Goal: Communication & Community: Answer question/provide support

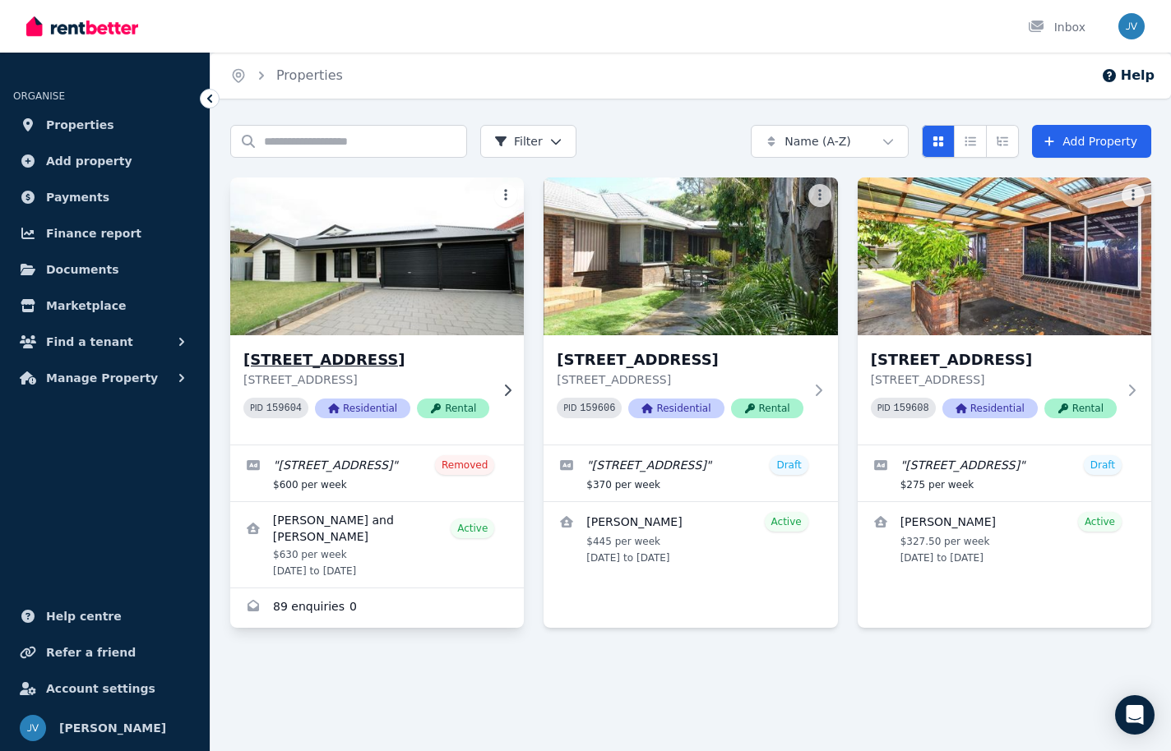
click at [489, 397] on div "[STREET_ADDRESS] [STREET_ADDRESS] PID 159604 Residential Rental" at bounding box center [377, 389] width 294 height 109
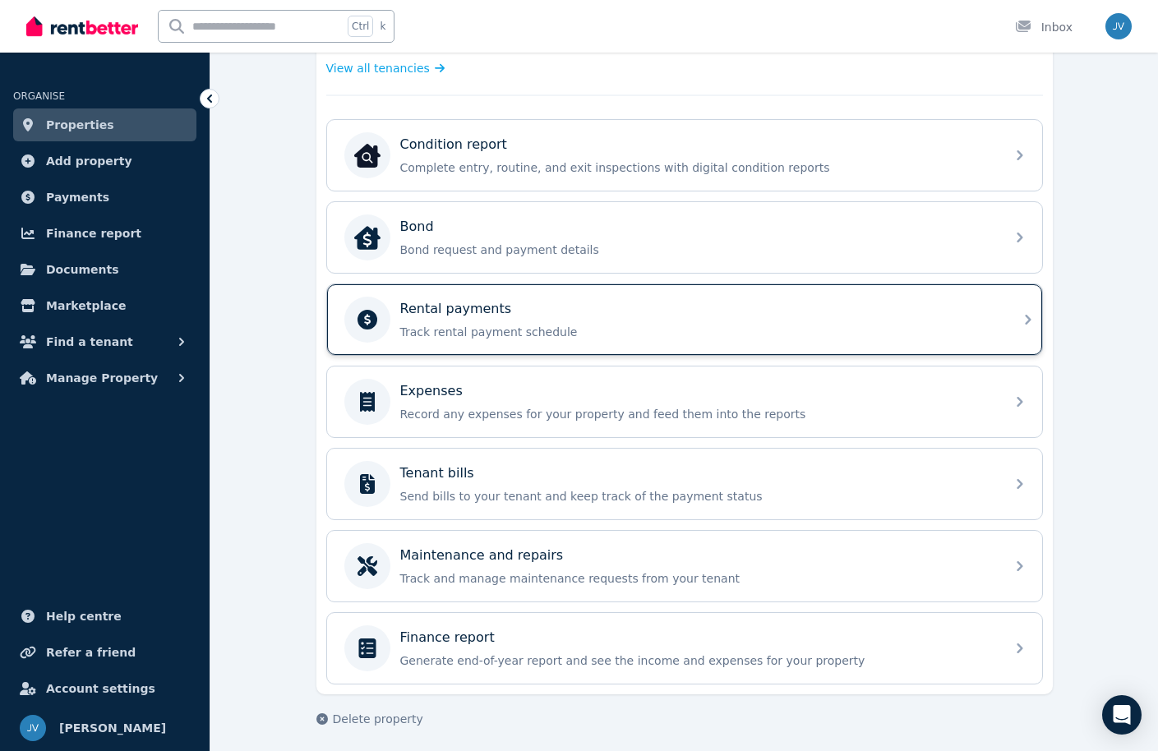
scroll to position [488, 0]
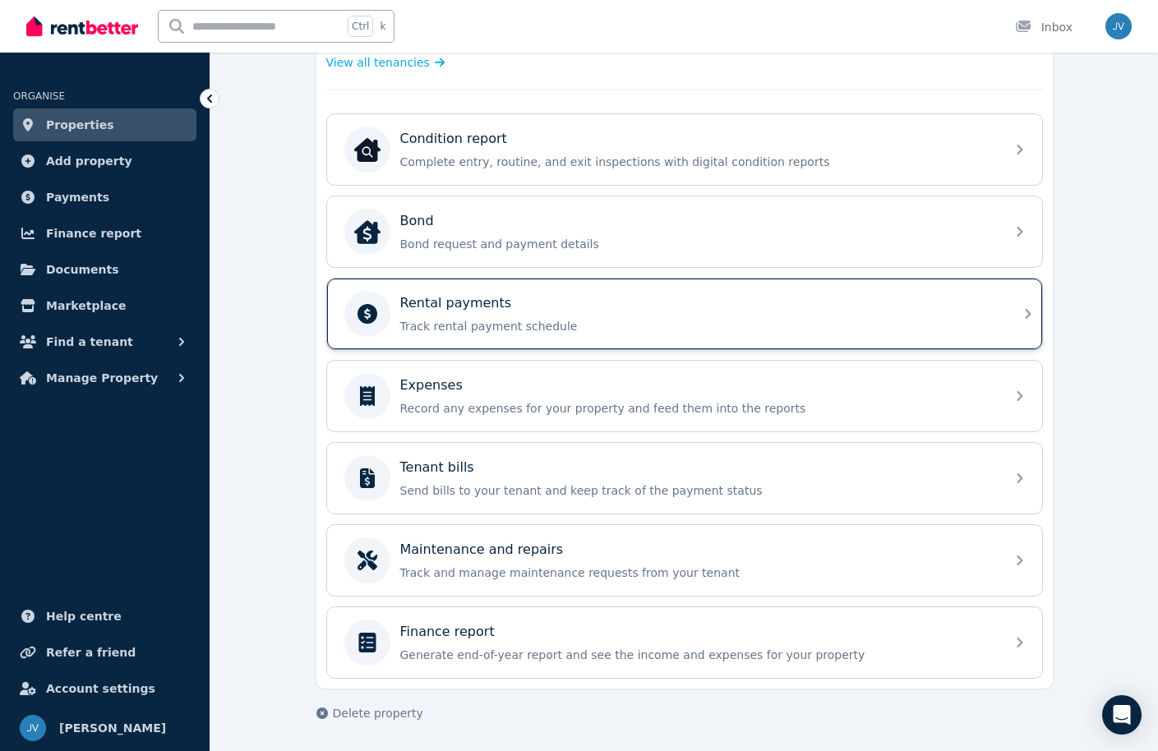
click at [504, 334] on p "Track rental payment schedule" at bounding box center [697, 326] width 595 height 16
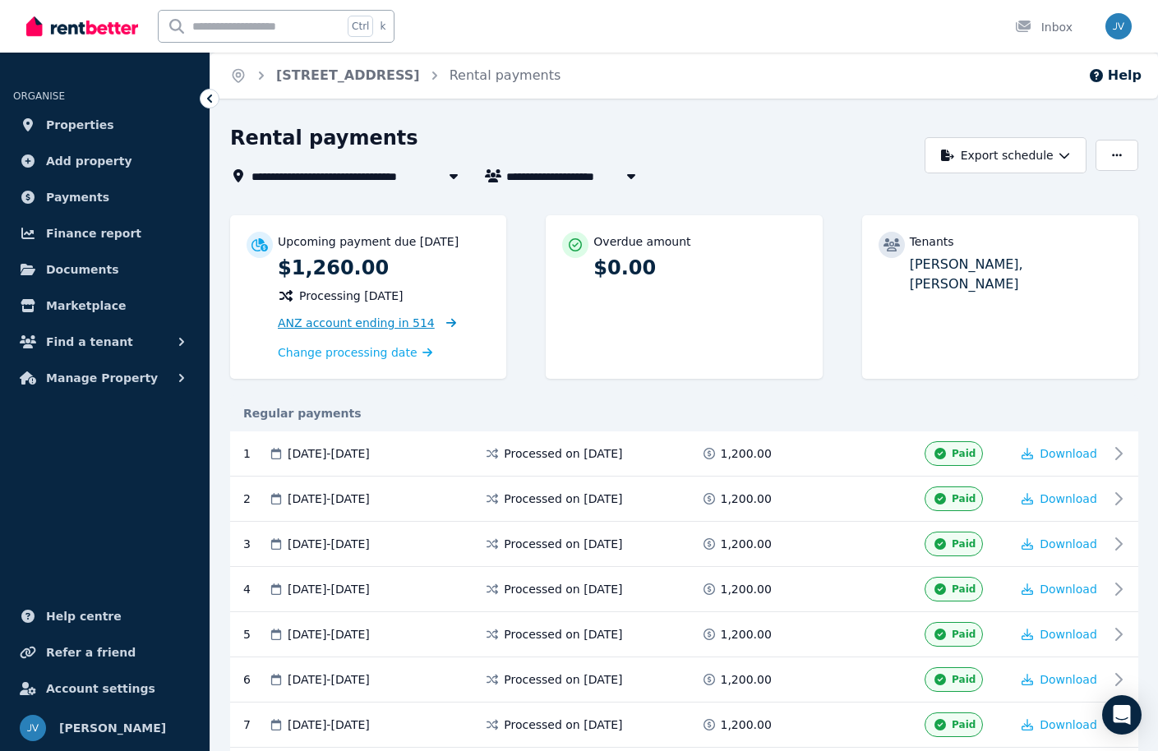
click at [337, 326] on span "ANZ account ending in 514" at bounding box center [356, 323] width 157 height 13
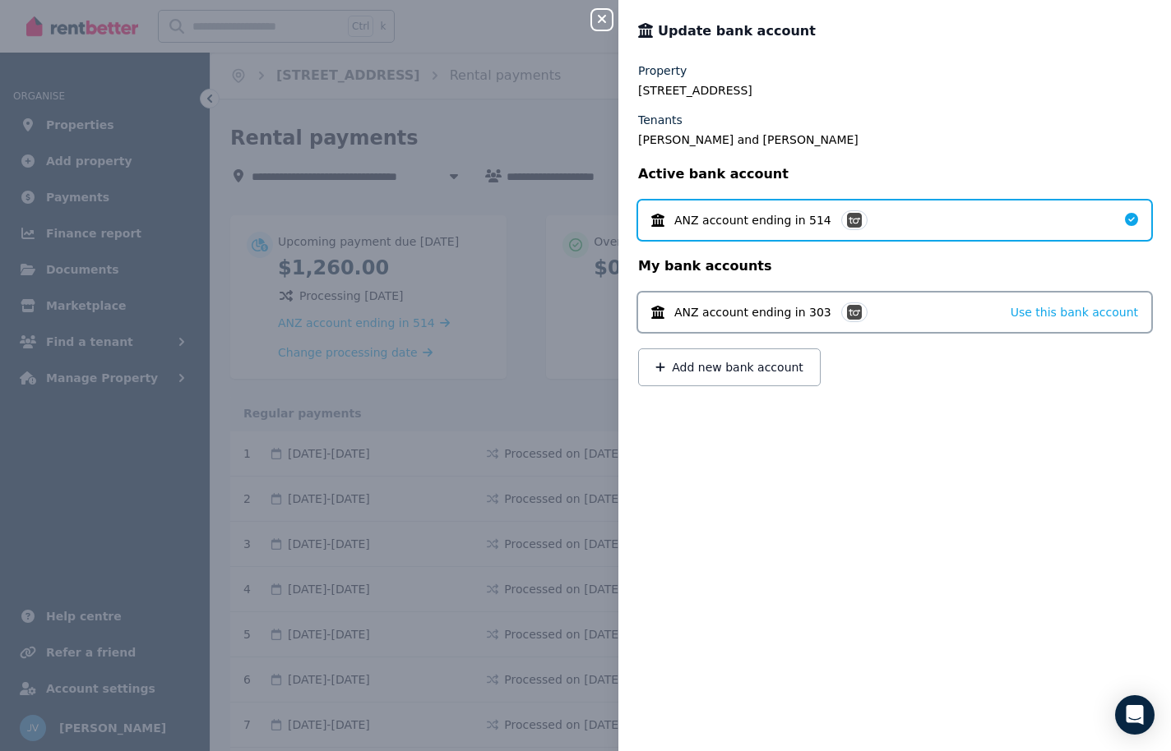
click at [434, 140] on div "Close panel Update bank account Property [STREET_ADDRESS] Tenants [PERSON_NAME]…" at bounding box center [585, 375] width 1171 height 751
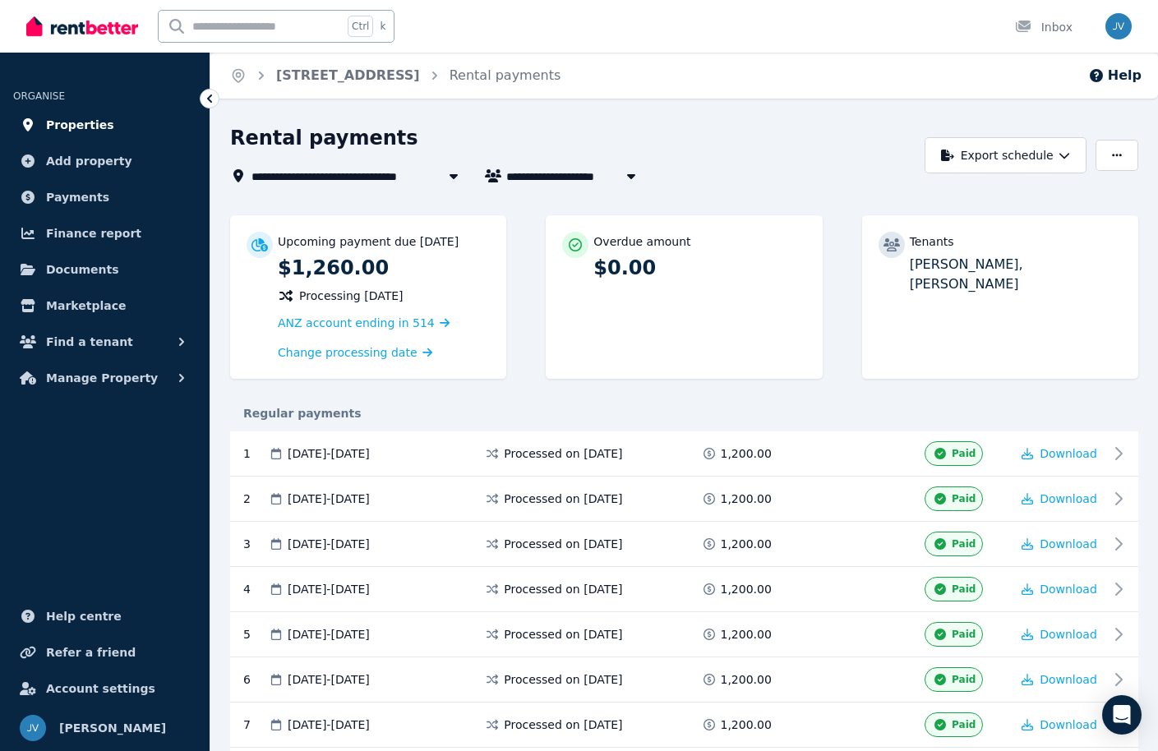
click at [86, 124] on span "Properties" at bounding box center [80, 125] width 68 height 20
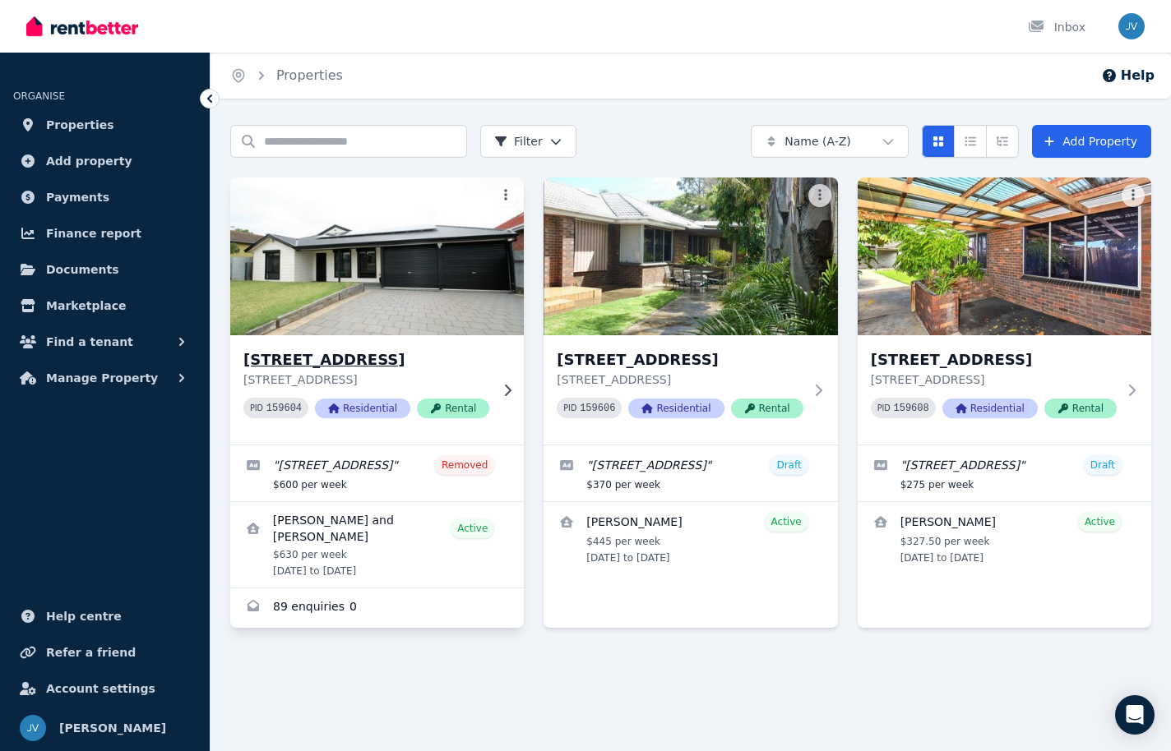
click at [382, 367] on h3 "[STREET_ADDRESS]" at bounding box center [366, 360] width 246 height 23
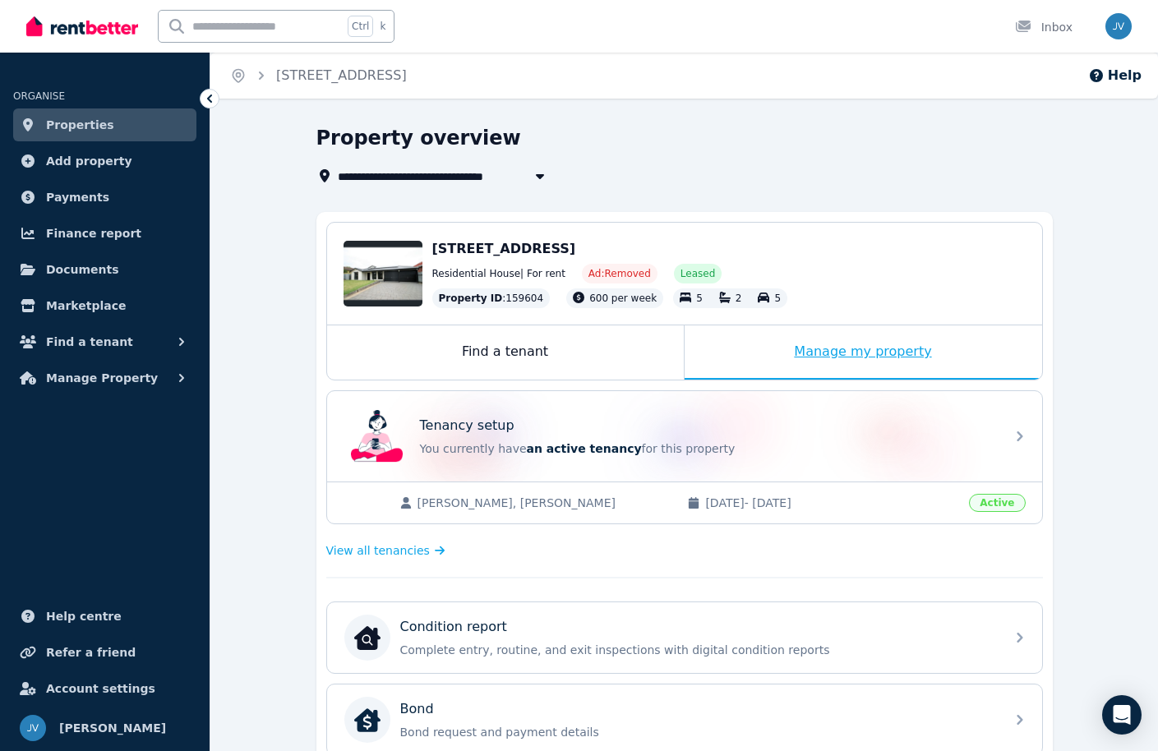
click at [783, 349] on div "Manage my property" at bounding box center [864, 353] width 358 height 54
click at [1044, 27] on div "Inbox" at bounding box center [1044, 27] width 58 height 16
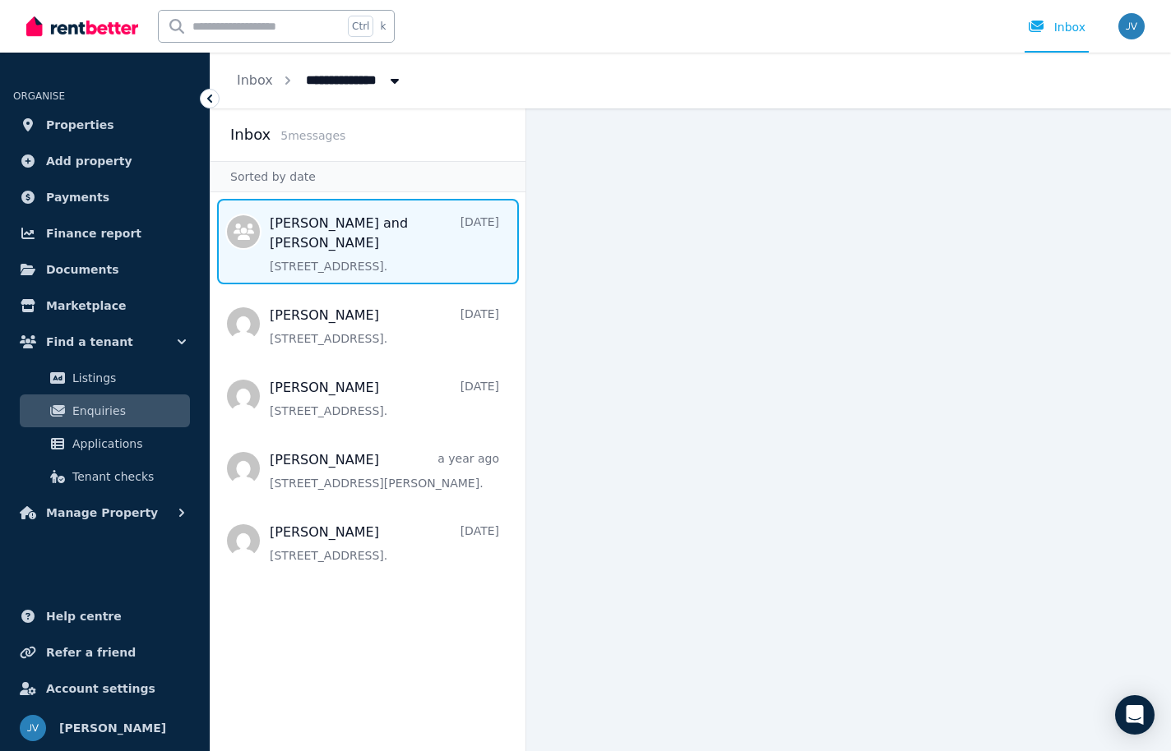
click at [319, 252] on span "Message list" at bounding box center [367, 242] width 315 height 86
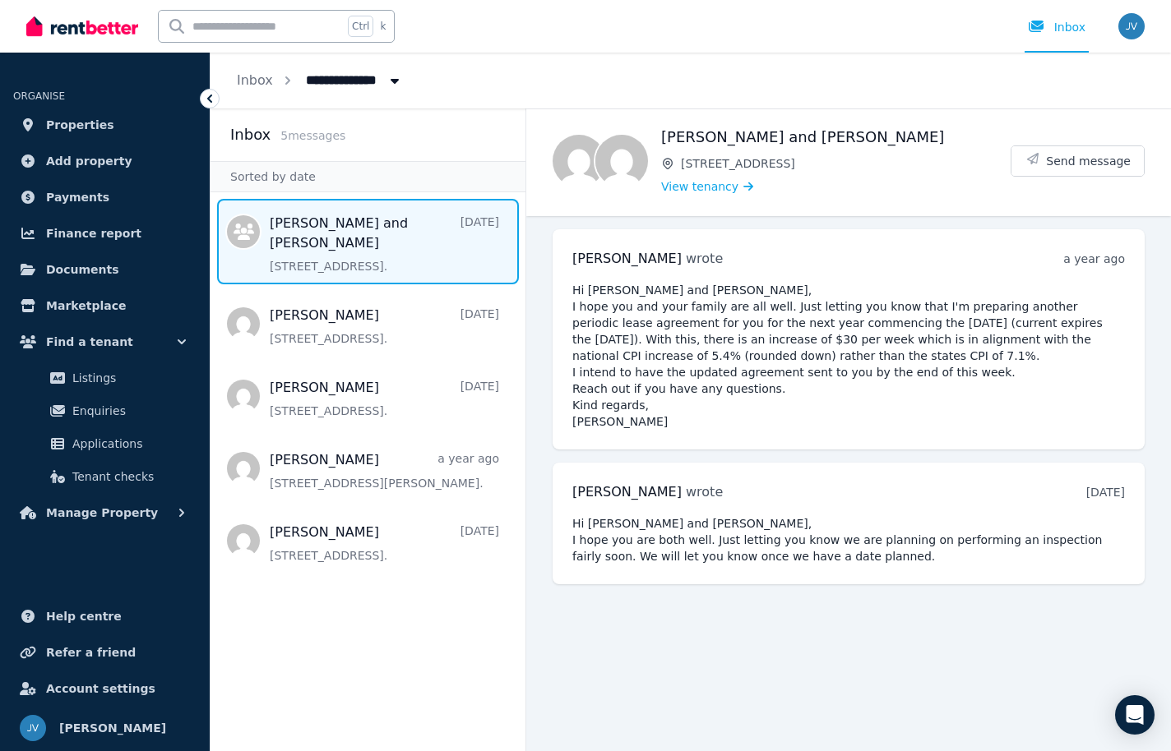
drag, startPoint x: 629, startPoint y: 306, endPoint x: 946, endPoint y: 414, distance: 334.6
click at [946, 414] on pre "Hi [PERSON_NAME] and [PERSON_NAME], I hope you and your family are all well. Ju…" at bounding box center [848, 356] width 553 height 148
click at [823, 381] on pre "Hi [PERSON_NAME] and [PERSON_NAME], I hope you and your family are all well. Ju…" at bounding box center [848, 356] width 553 height 148
drag, startPoint x: 573, startPoint y: 290, endPoint x: 782, endPoint y: 421, distance: 246.4
click at [782, 421] on pre "Hi [PERSON_NAME] and [PERSON_NAME], I hope you and your family are all well. Ju…" at bounding box center [848, 356] width 553 height 148
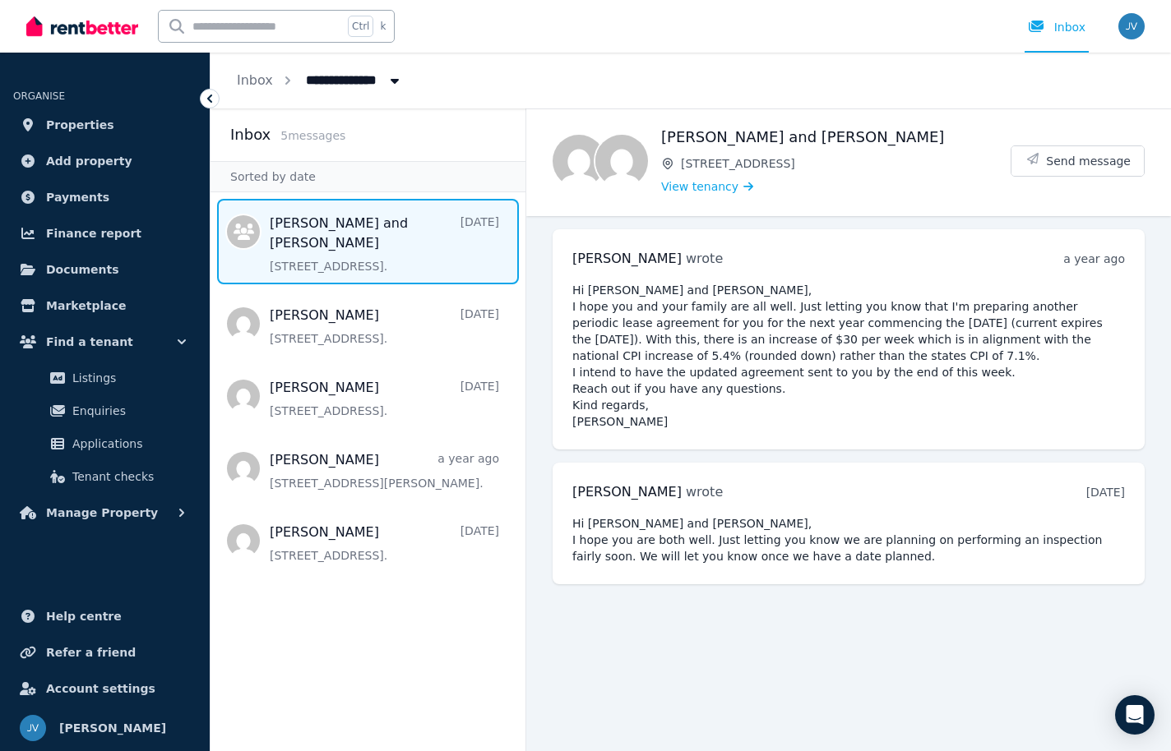
copy pre "Hi [PERSON_NAME] and [PERSON_NAME], I hope you and your family are all well. Ju…"
click at [788, 395] on pre "Hi [PERSON_NAME] and [PERSON_NAME], I hope you and your family are all well. Ju…" at bounding box center [848, 356] width 553 height 148
click at [1067, 158] on span "Send message" at bounding box center [1088, 161] width 85 height 16
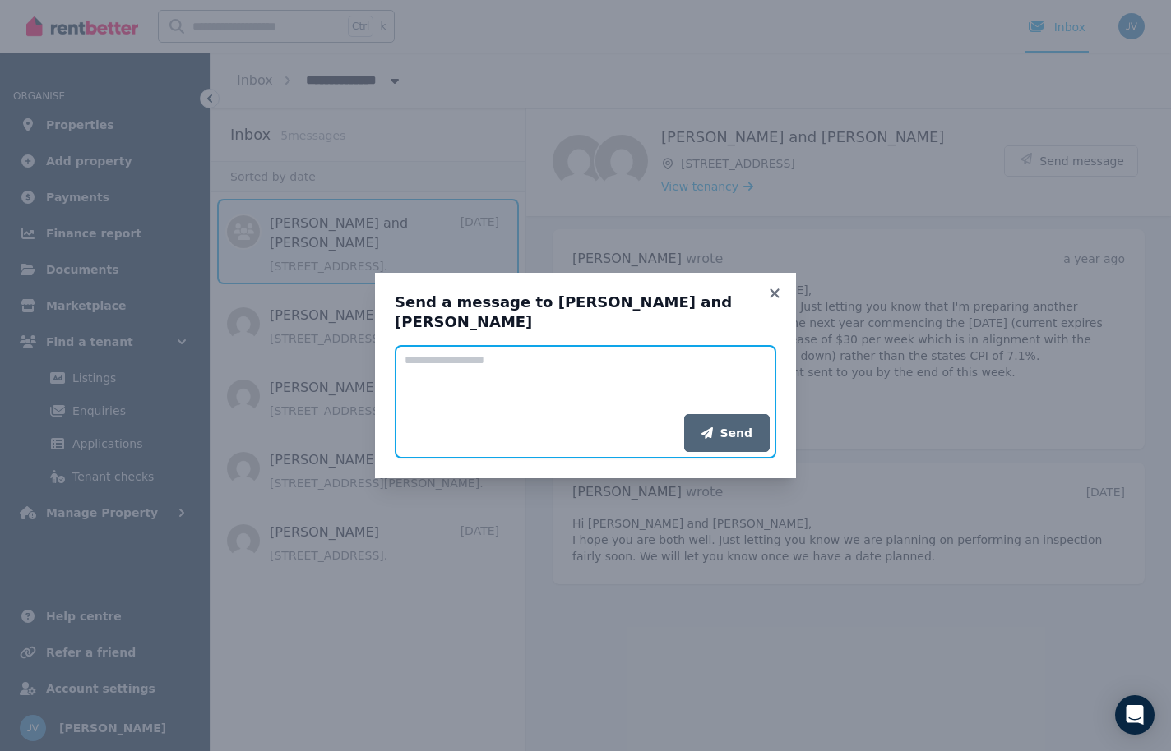
click at [512, 356] on textarea "Add your message" at bounding box center [586, 379] width 382 height 69
paste textarea "**********"
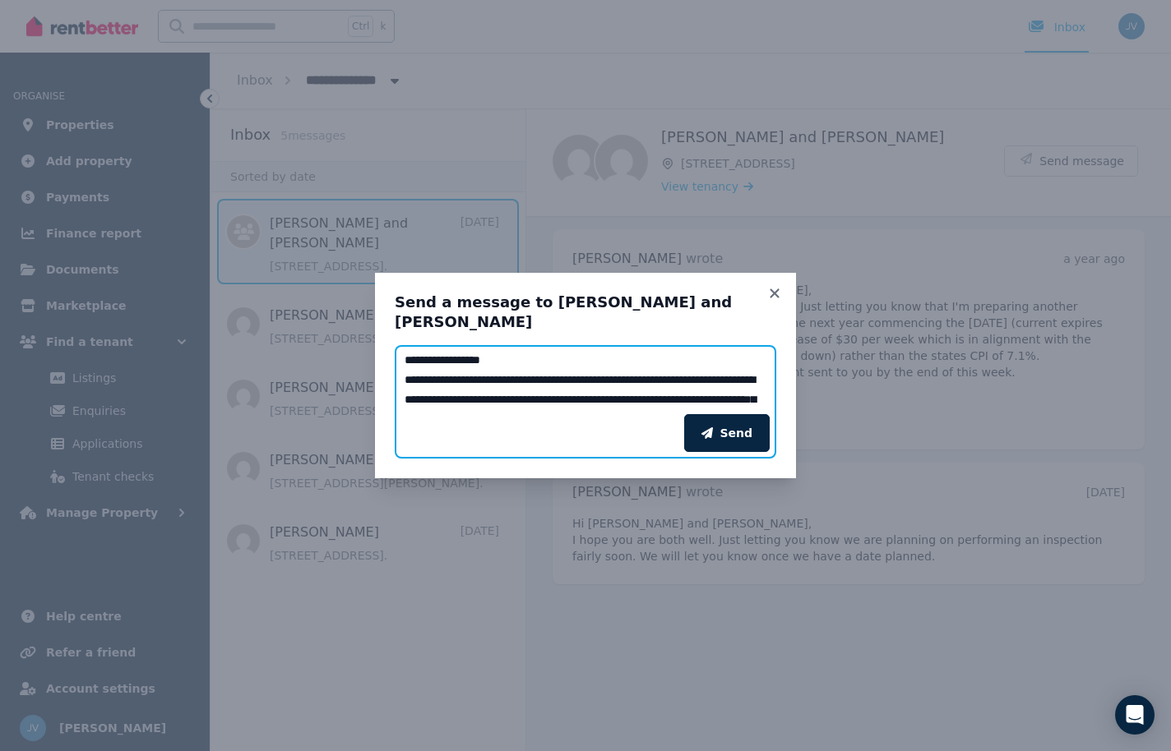
click at [535, 389] on textarea "**********" at bounding box center [586, 379] width 382 height 69
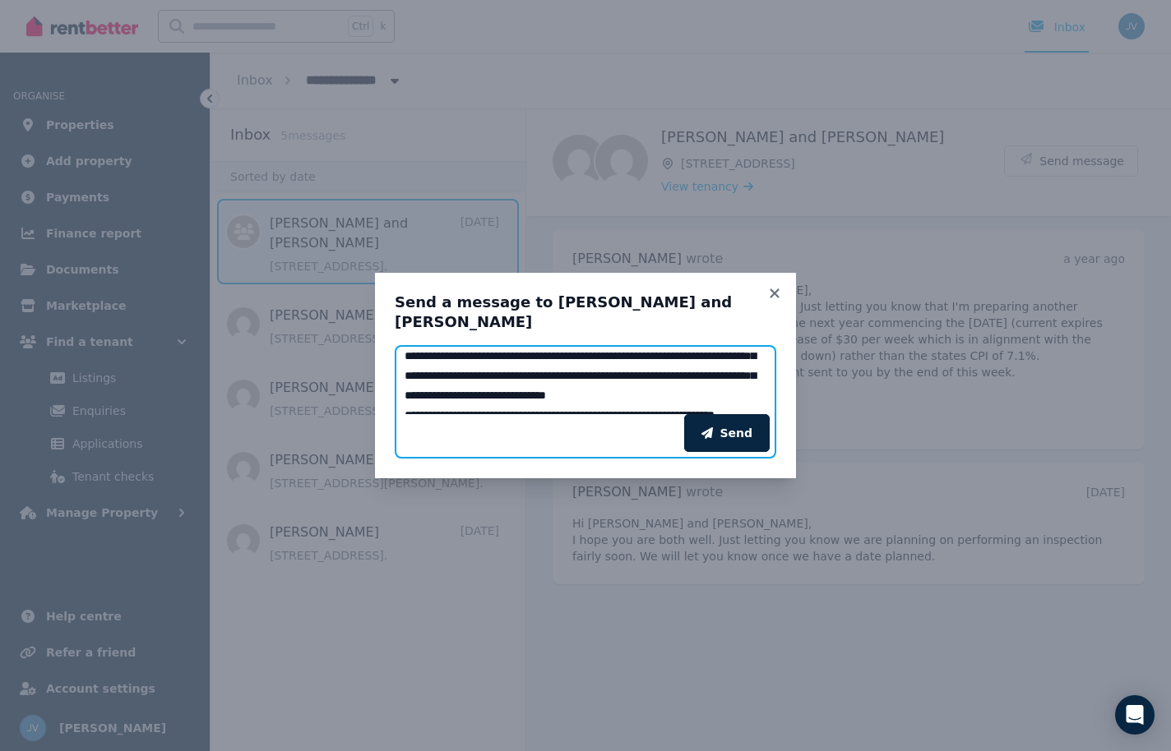
scroll to position [35, 0]
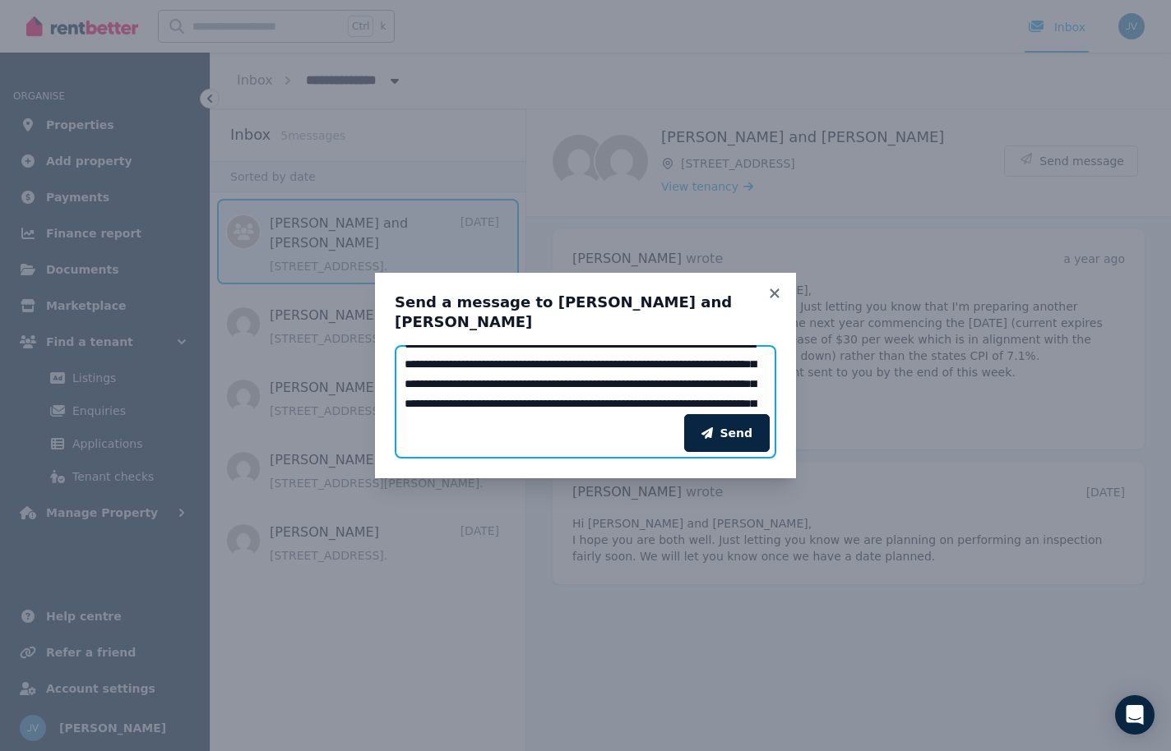
click at [563, 389] on textarea "**********" at bounding box center [586, 379] width 382 height 69
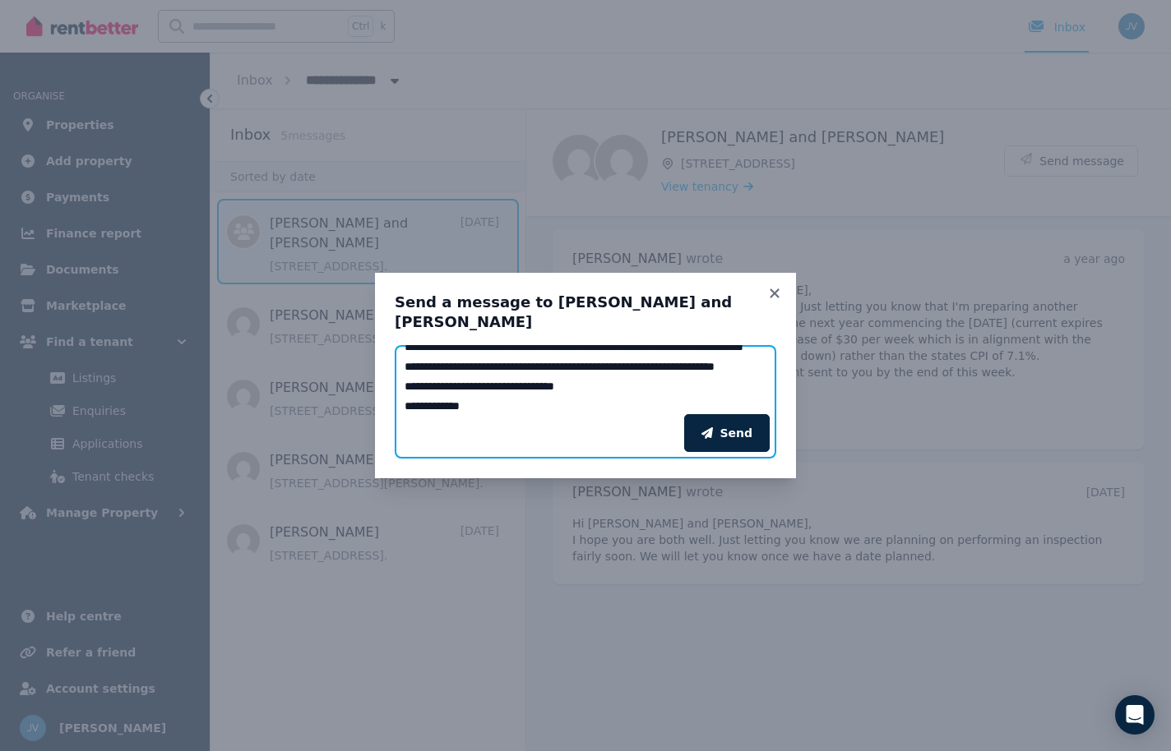
scroll to position [97, 0]
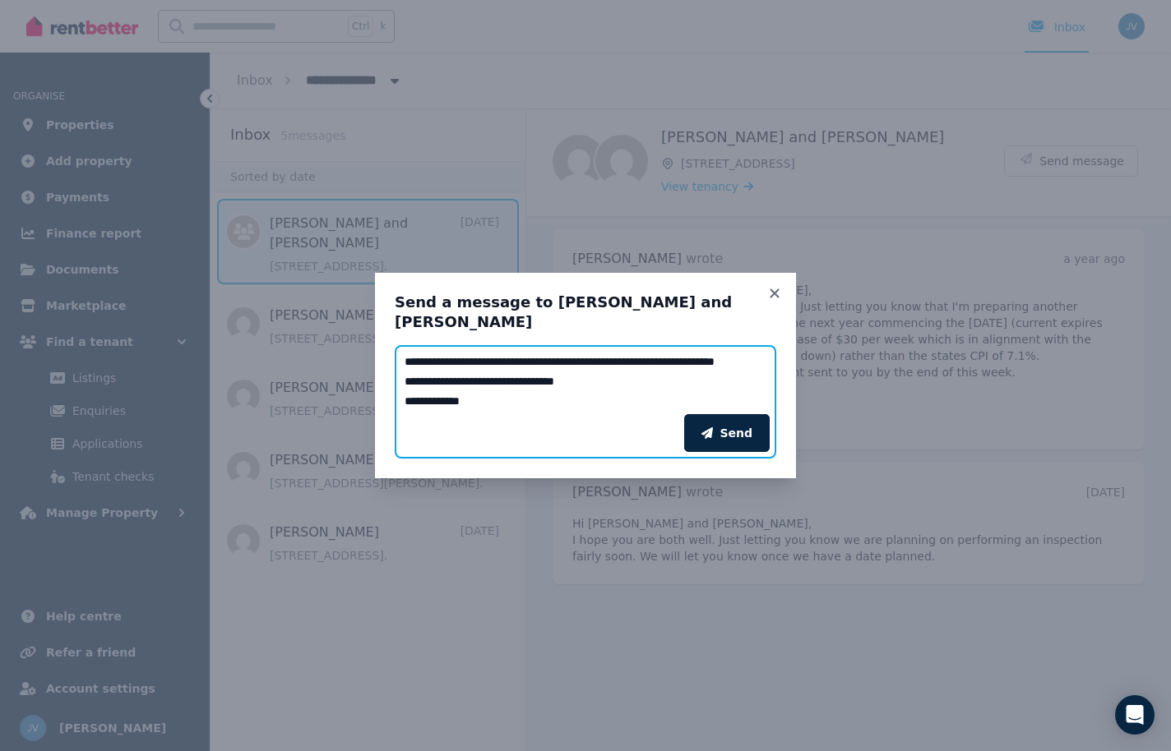
click at [742, 354] on textarea "**********" at bounding box center [586, 379] width 382 height 69
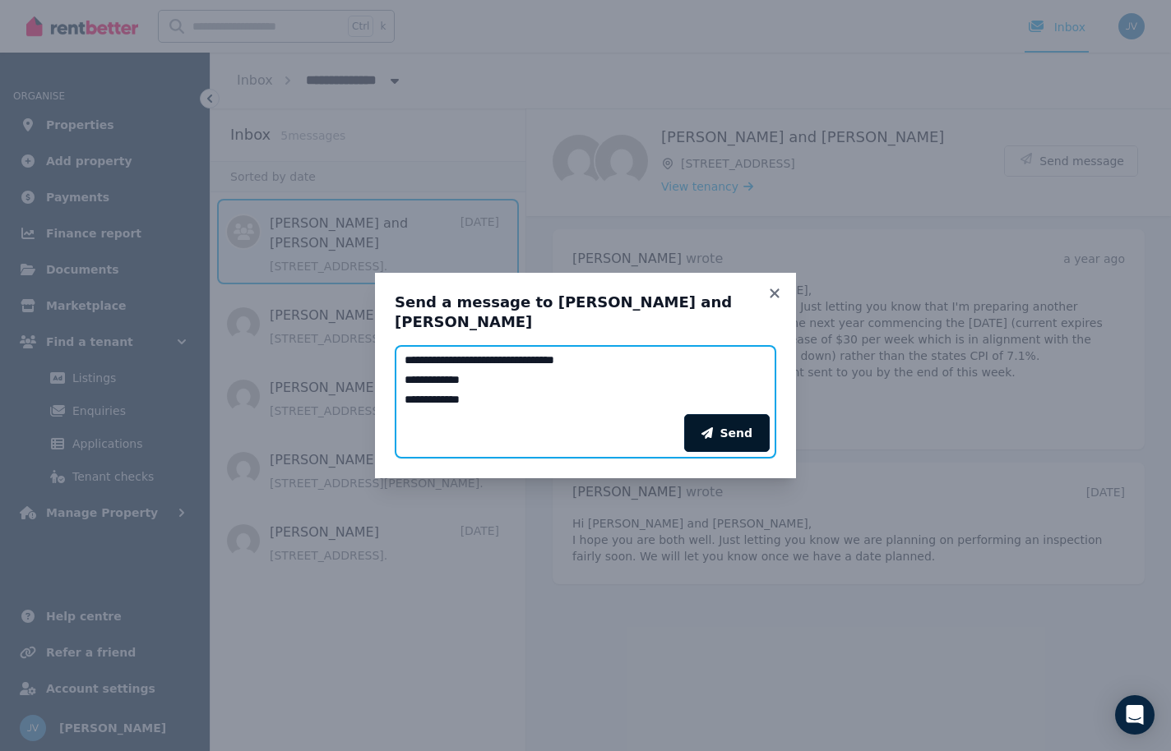
type textarea "**********"
click at [701, 426] on button "Send" at bounding box center [727, 433] width 86 height 38
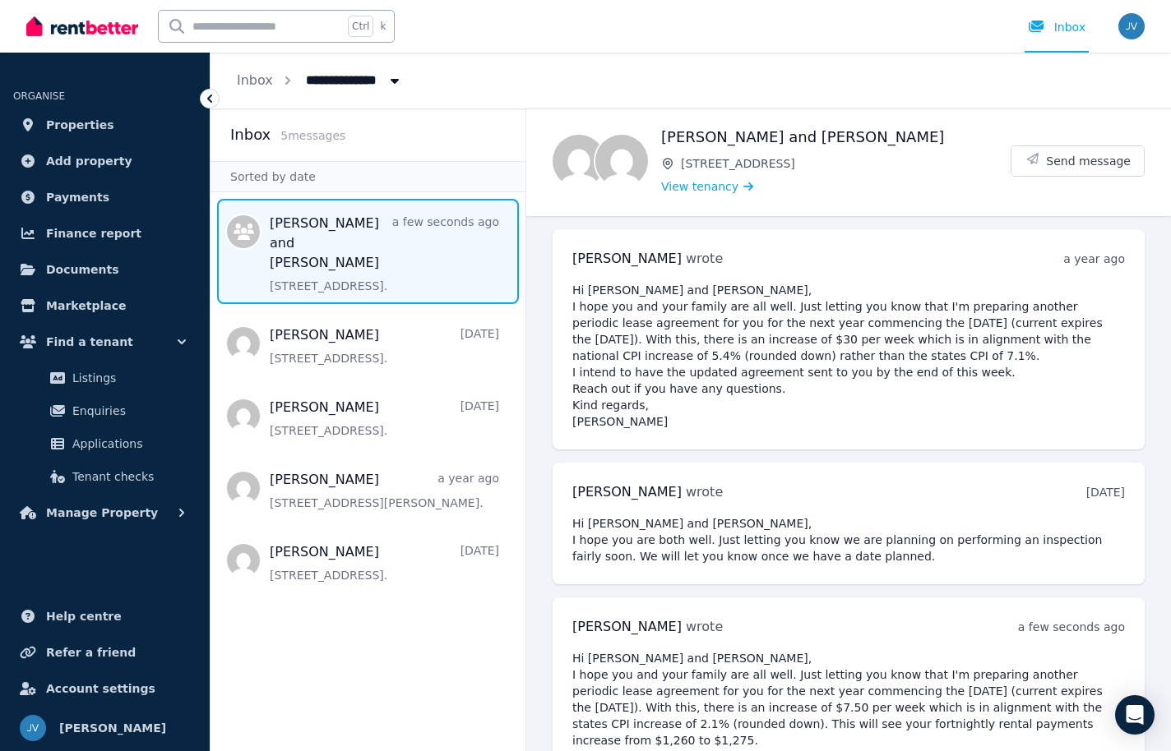
scroll to position [95, 0]
